Goal: Information Seeking & Learning: Learn about a topic

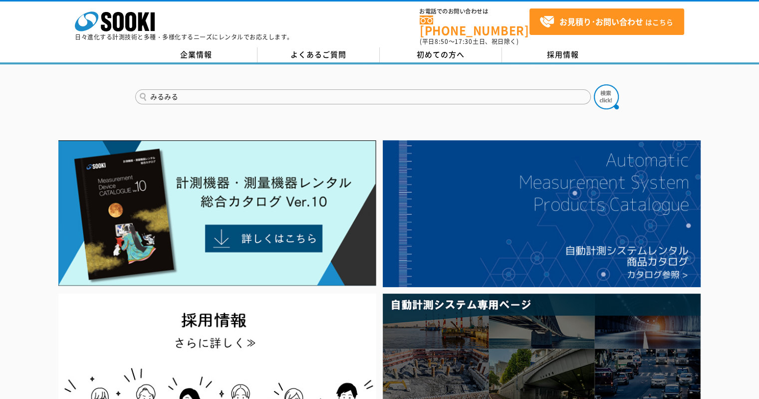
type input "みるみる"
click at [594, 84] on button at bounding box center [606, 96] width 25 height 25
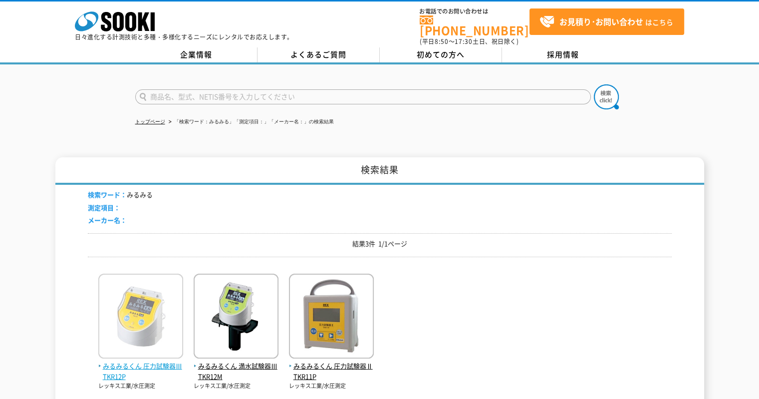
click at [153, 302] on img at bounding box center [140, 316] width 85 height 87
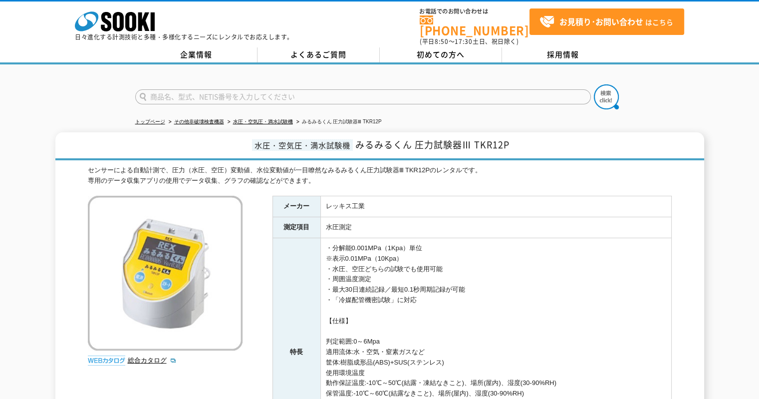
click at [442, 341] on td "・分解能0.001MPa（1Kpa）単位 ※表示0.01MPa（10Kpa） ・水圧、空圧どちらの試験でも使用可能 ・周囲温度測定 ・最大30日連続記録／最短…" at bounding box center [495, 352] width 351 height 228
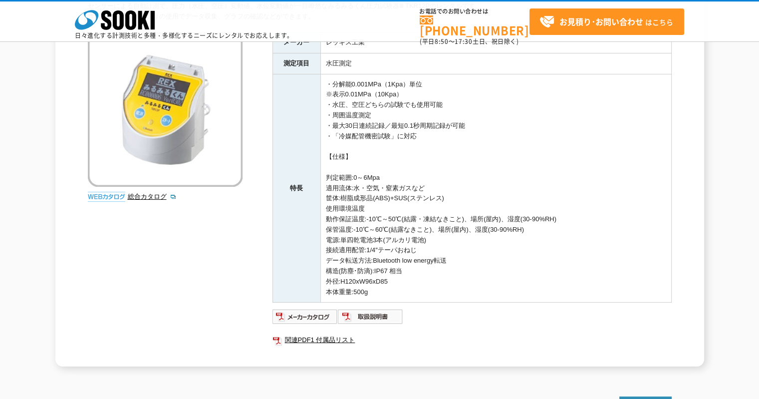
scroll to position [150, 0]
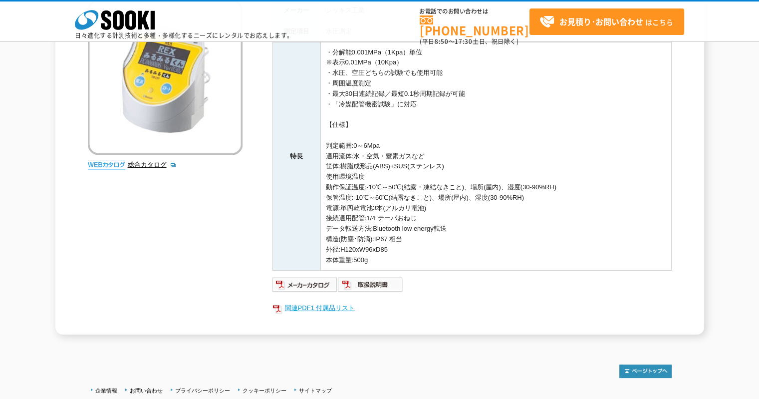
click at [334, 305] on link "関連PDF1 付属品リスト" at bounding box center [471, 307] width 399 height 13
click at [505, 153] on td "・分解能0.001MPa（1Kpa）単位 ※表示0.01MPa（10Kpa） ・水圧、空圧どちらの試験でも使用可能 ・周囲温度測定 ・最大30日連続記録／最短…" at bounding box center [495, 156] width 351 height 228
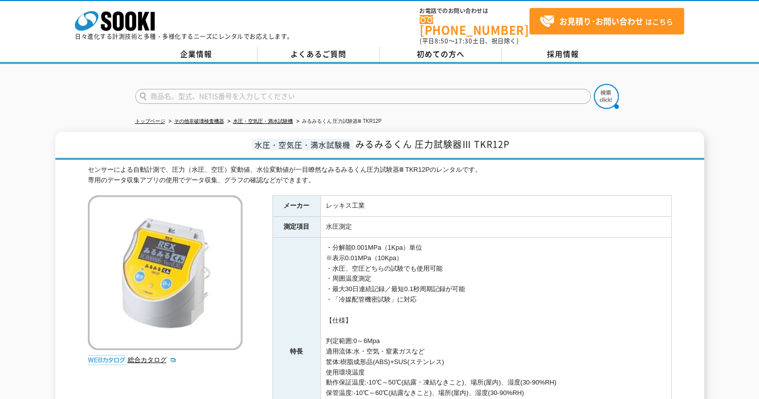
scroll to position [0, 0]
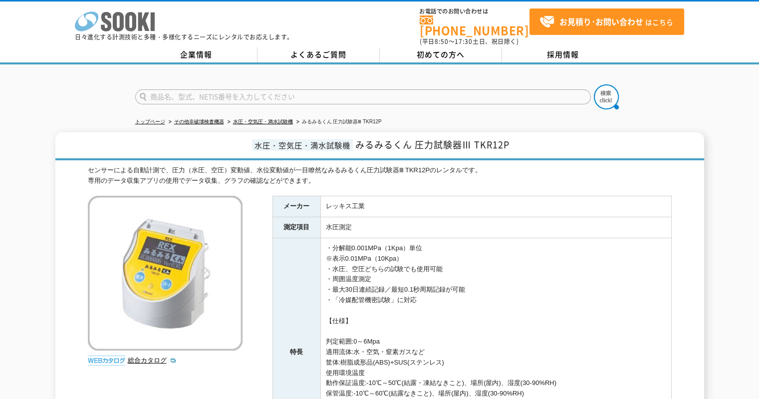
click at [130, 16] on icon "株式会社 ソーキ" at bounding box center [115, 21] width 80 height 20
